Goal: Check status: Check status

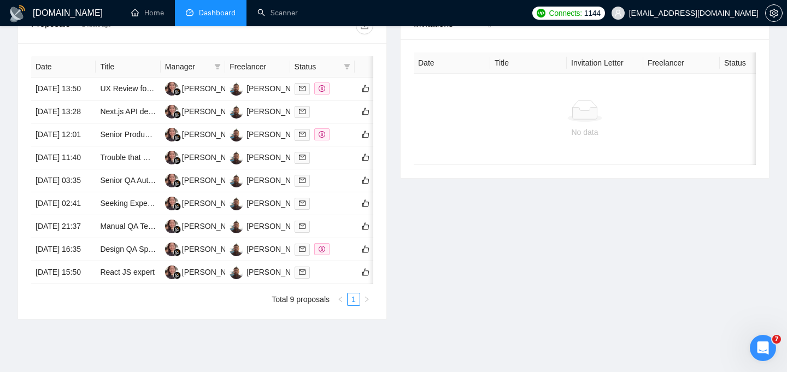
scroll to position [418, 0]
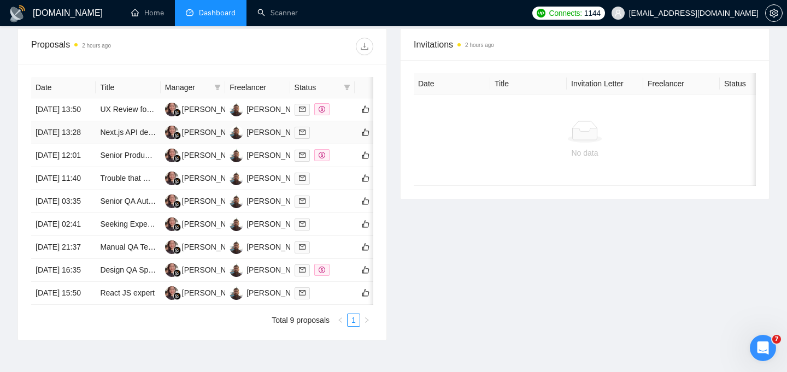
click at [334, 139] on div at bounding box center [323, 132] width 56 height 13
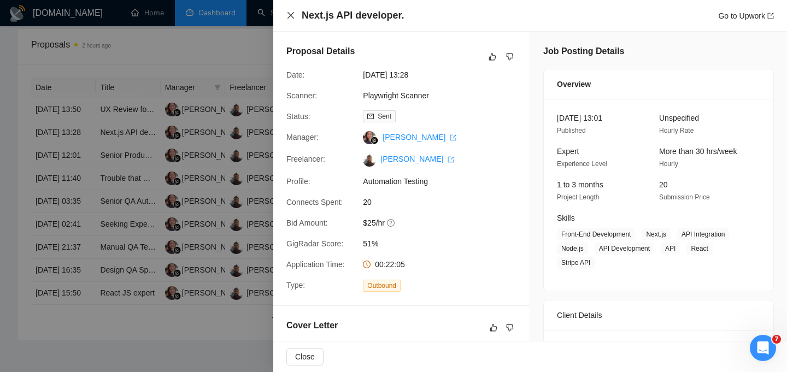
click at [293, 16] on icon "close" at bounding box center [291, 15] width 9 height 9
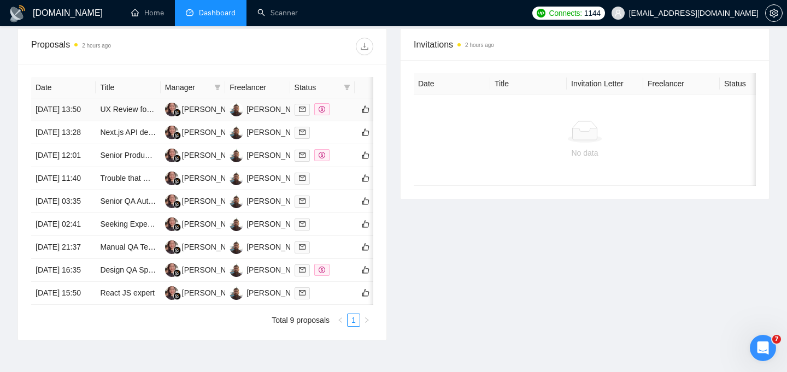
click at [342, 116] on div at bounding box center [323, 109] width 56 height 13
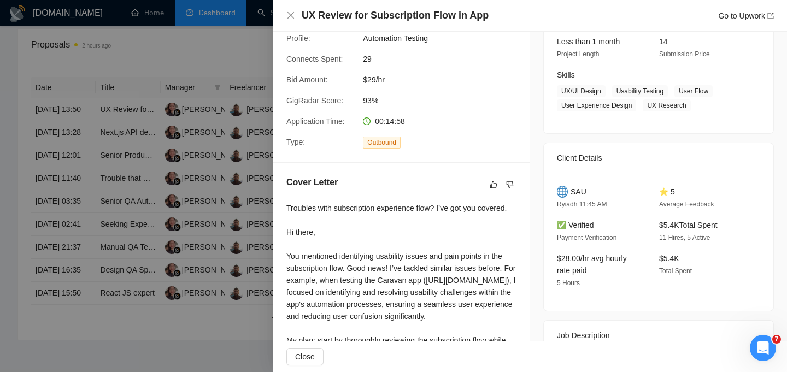
scroll to position [0, 0]
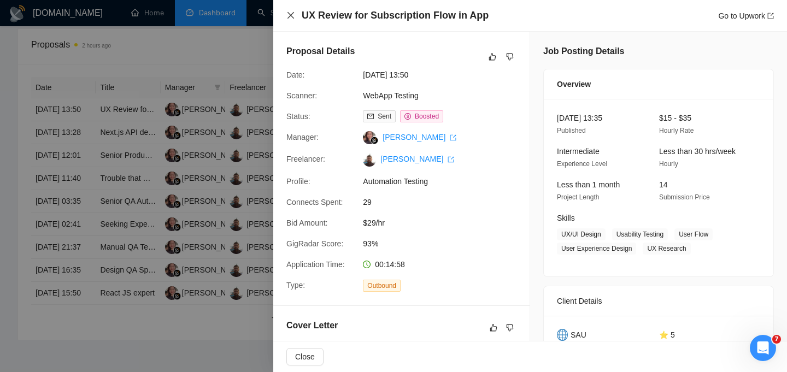
click at [290, 12] on icon "close" at bounding box center [291, 15] width 9 height 9
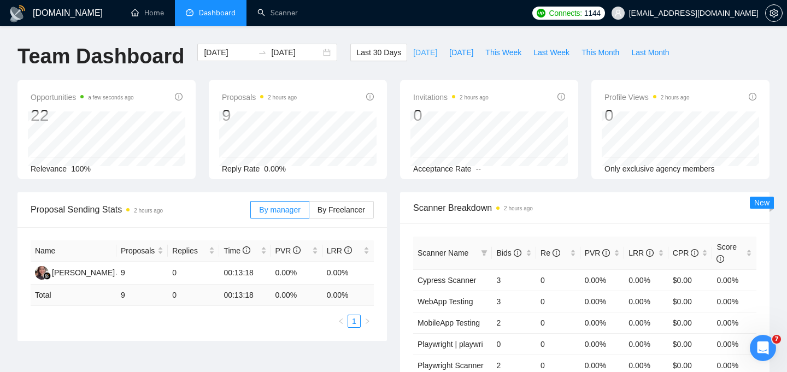
click at [413, 51] on span "[DATE]" at bounding box center [425, 52] width 24 height 12
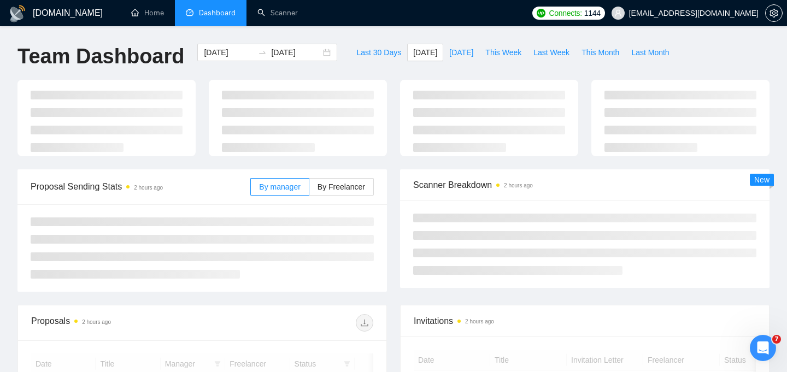
type input "[DATE]"
